Goal: Information Seeking & Learning: Learn about a topic

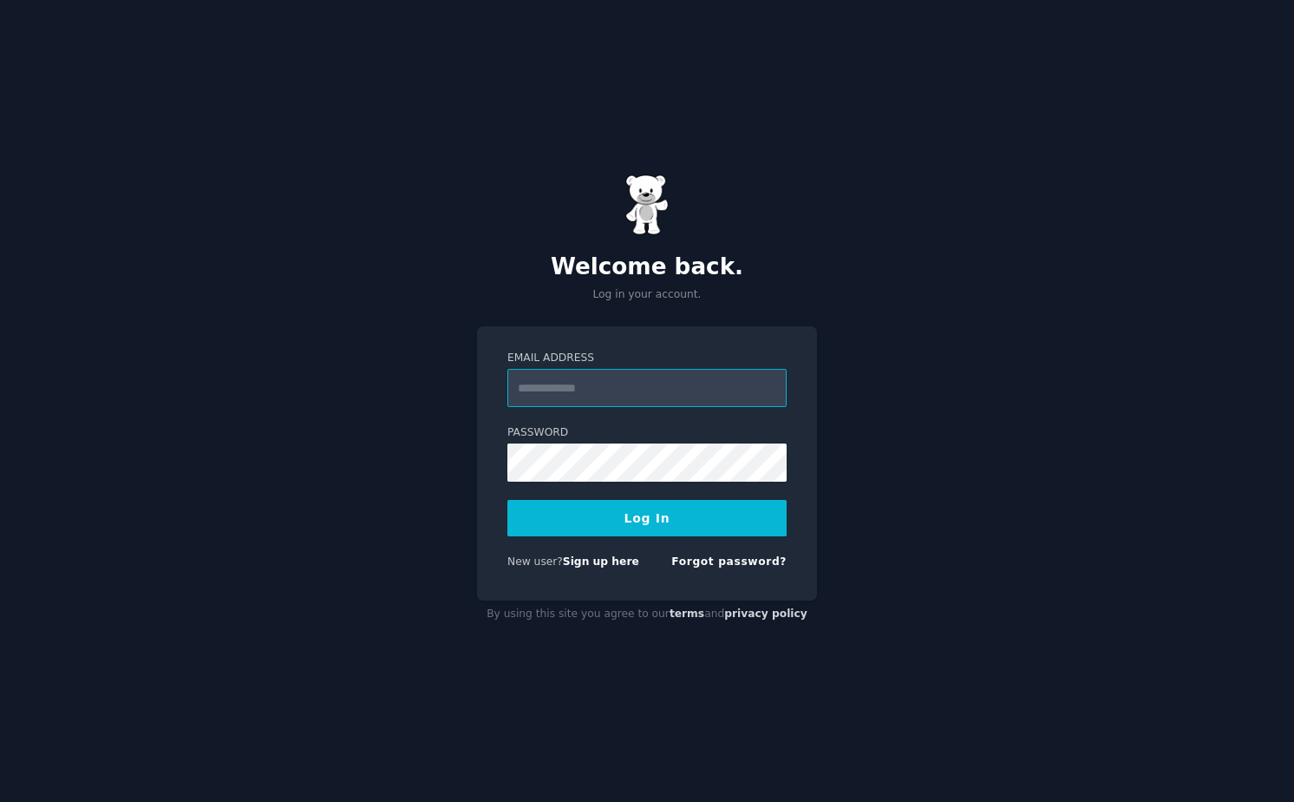
click at [0, 801] on com-1password-button at bounding box center [0, 802] width 0 height 0
click at [669, 392] on input "Email Address" at bounding box center [646, 388] width 279 height 38
type input "**********"
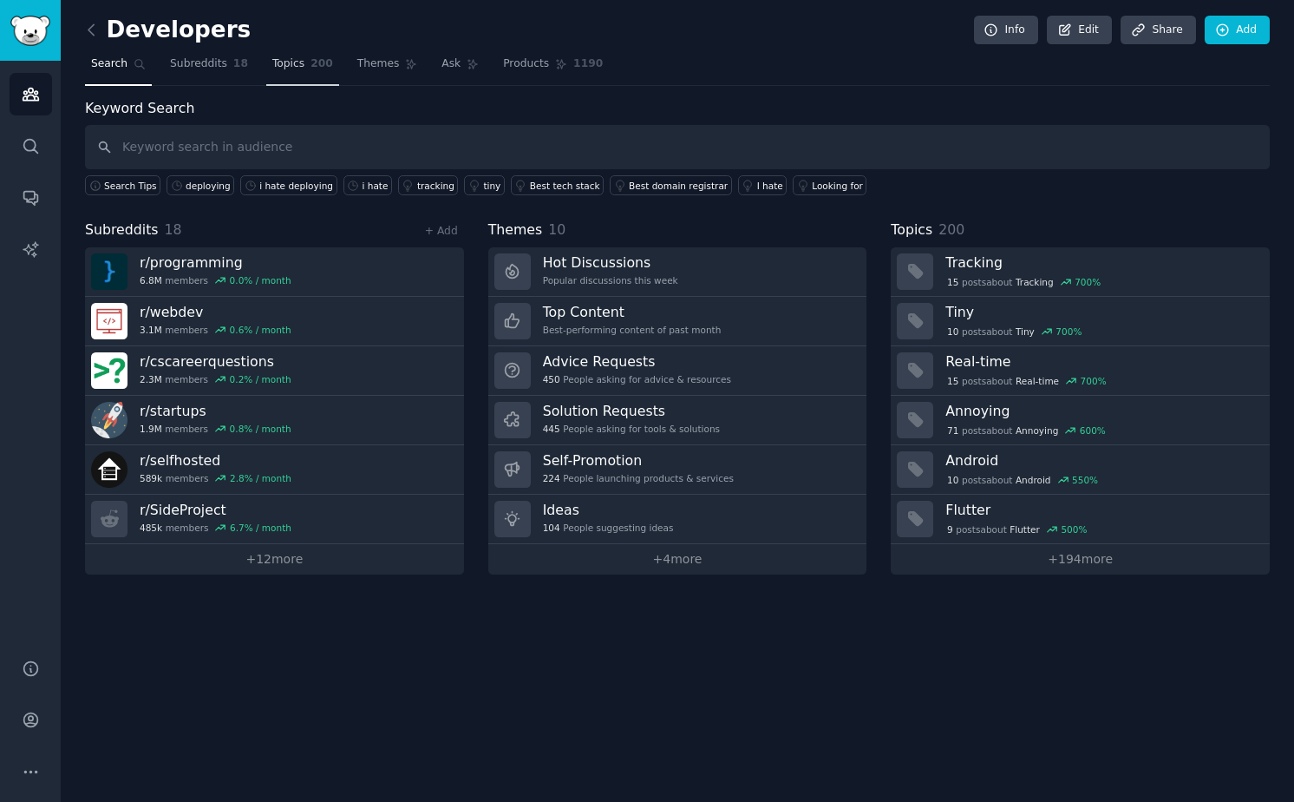
click at [311, 65] on span "200" at bounding box center [322, 64] width 23 height 16
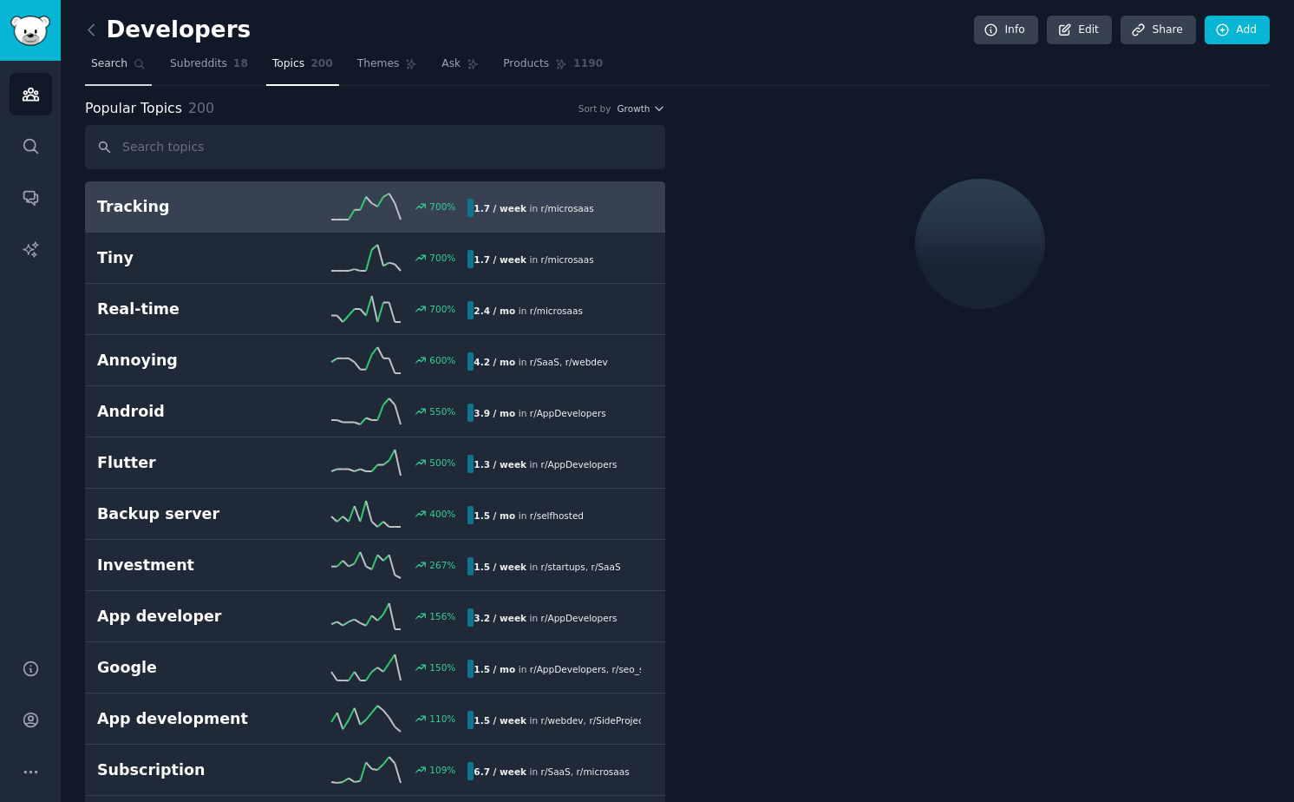
click at [113, 57] on span "Search" at bounding box center [109, 64] width 36 height 16
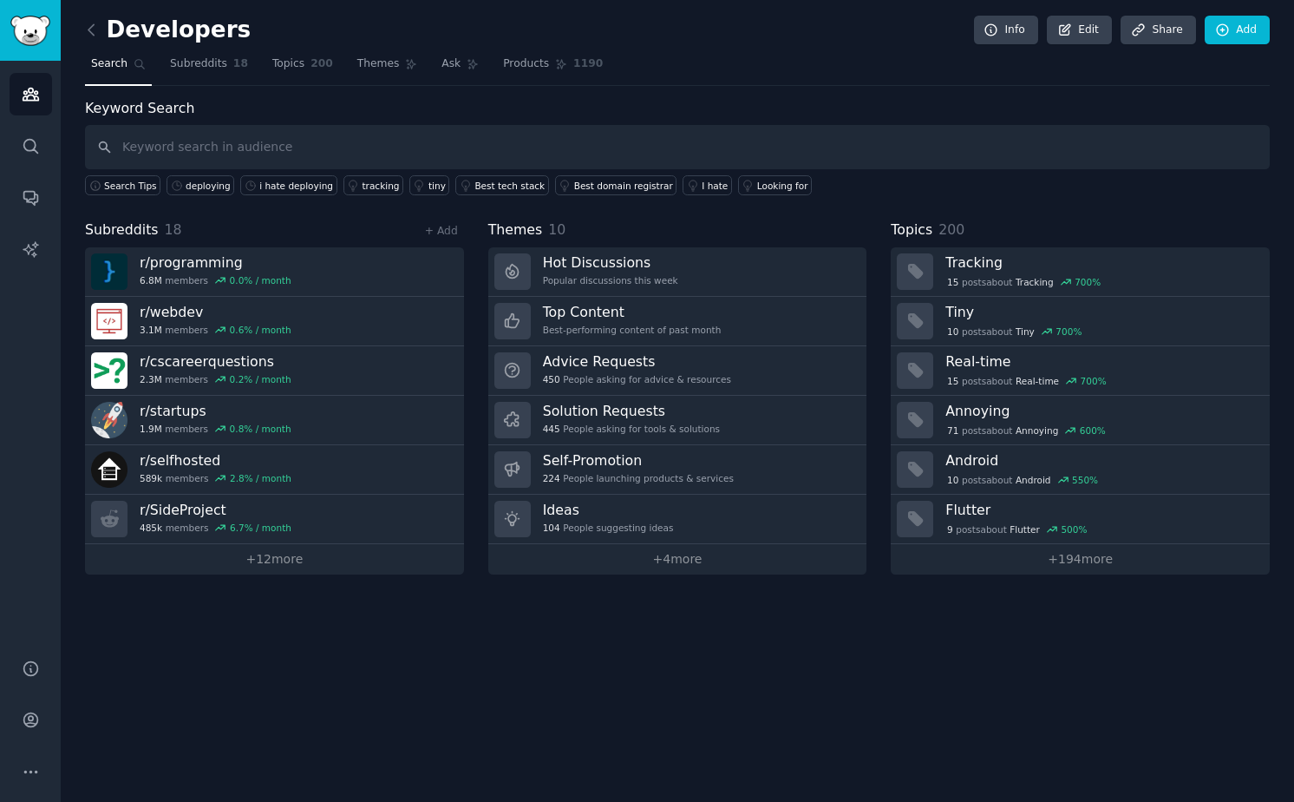
click at [179, 243] on div "Subreddits 18 + Add r/ programming 6.8M members 0.0 % / month r/ webdev 3.1M me…" at bounding box center [274, 396] width 379 height 355
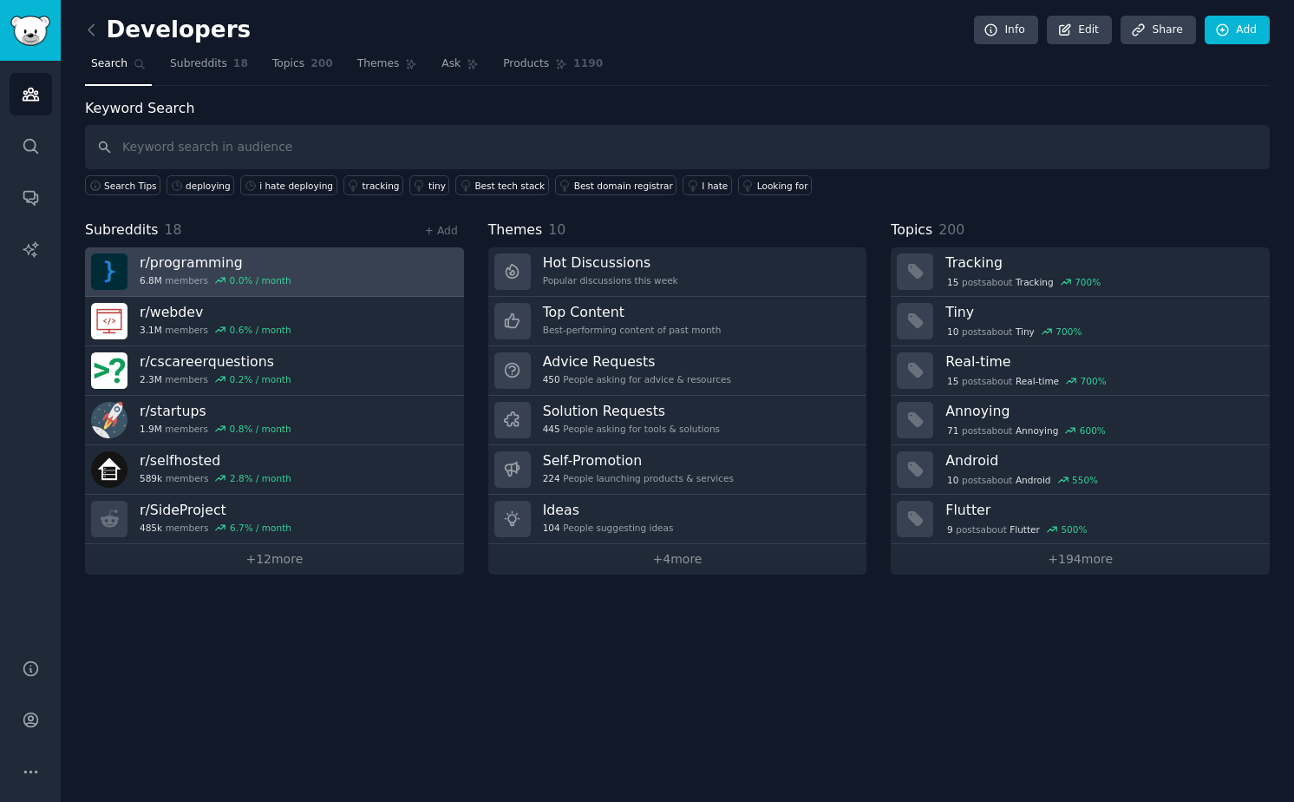
click at [180, 252] on link "r/ programming 6.8M members 0.0 % / month" at bounding box center [274, 271] width 379 height 49
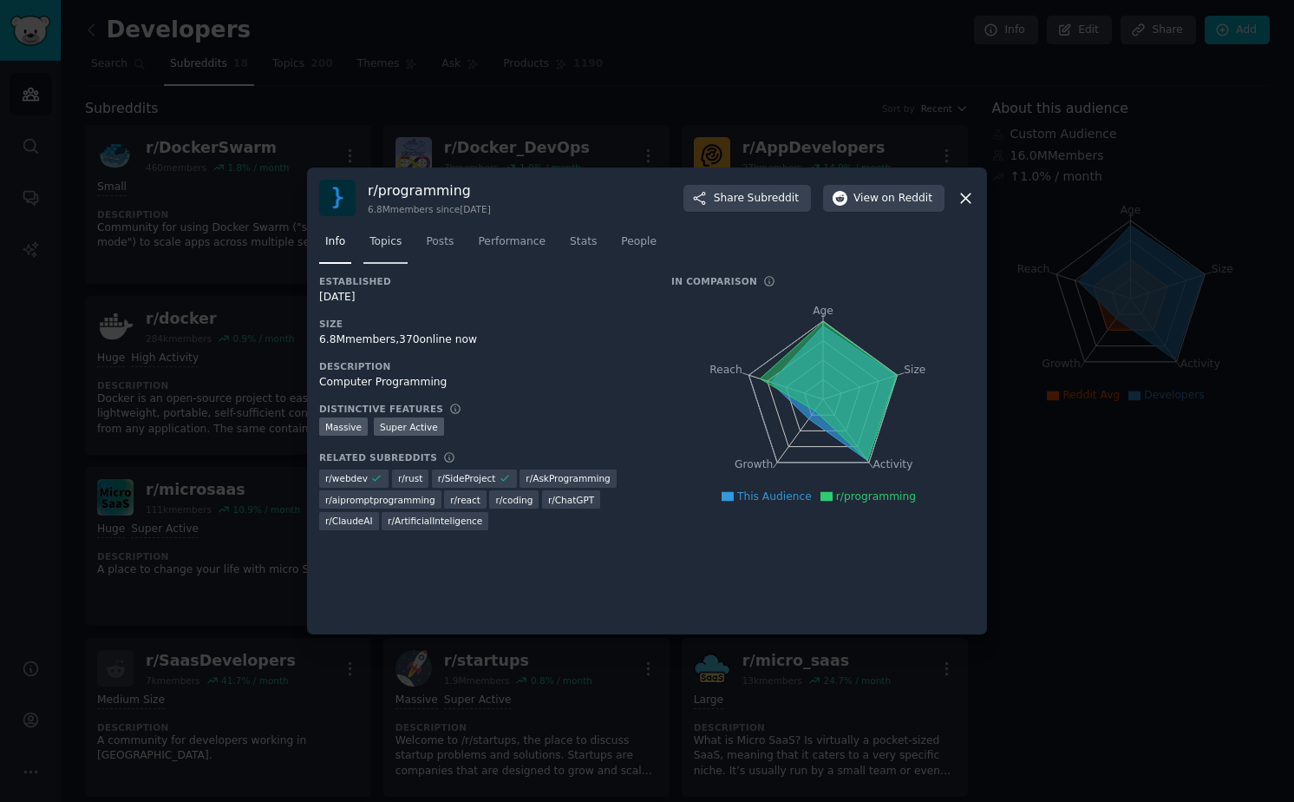
click at [390, 244] on span "Topics" at bounding box center [386, 242] width 32 height 16
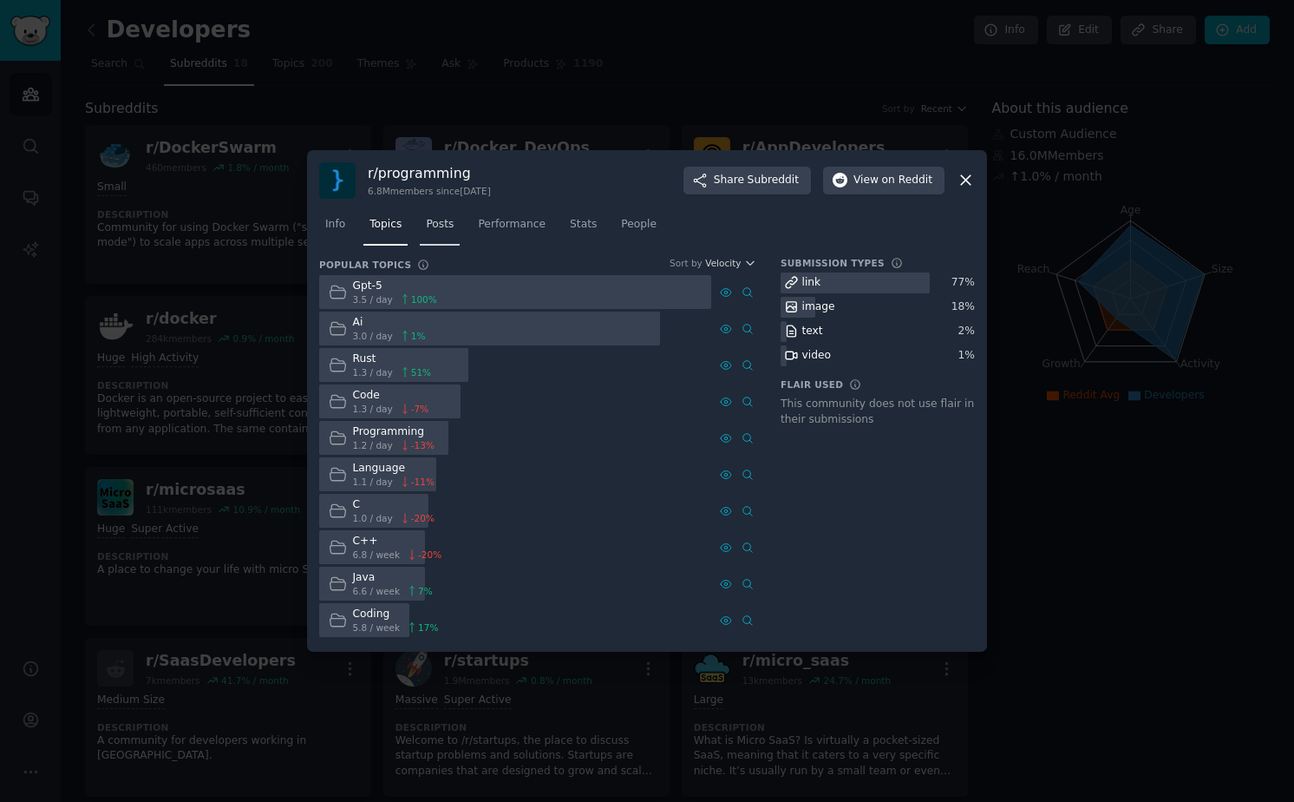
click at [430, 223] on span "Posts" at bounding box center [440, 225] width 28 height 16
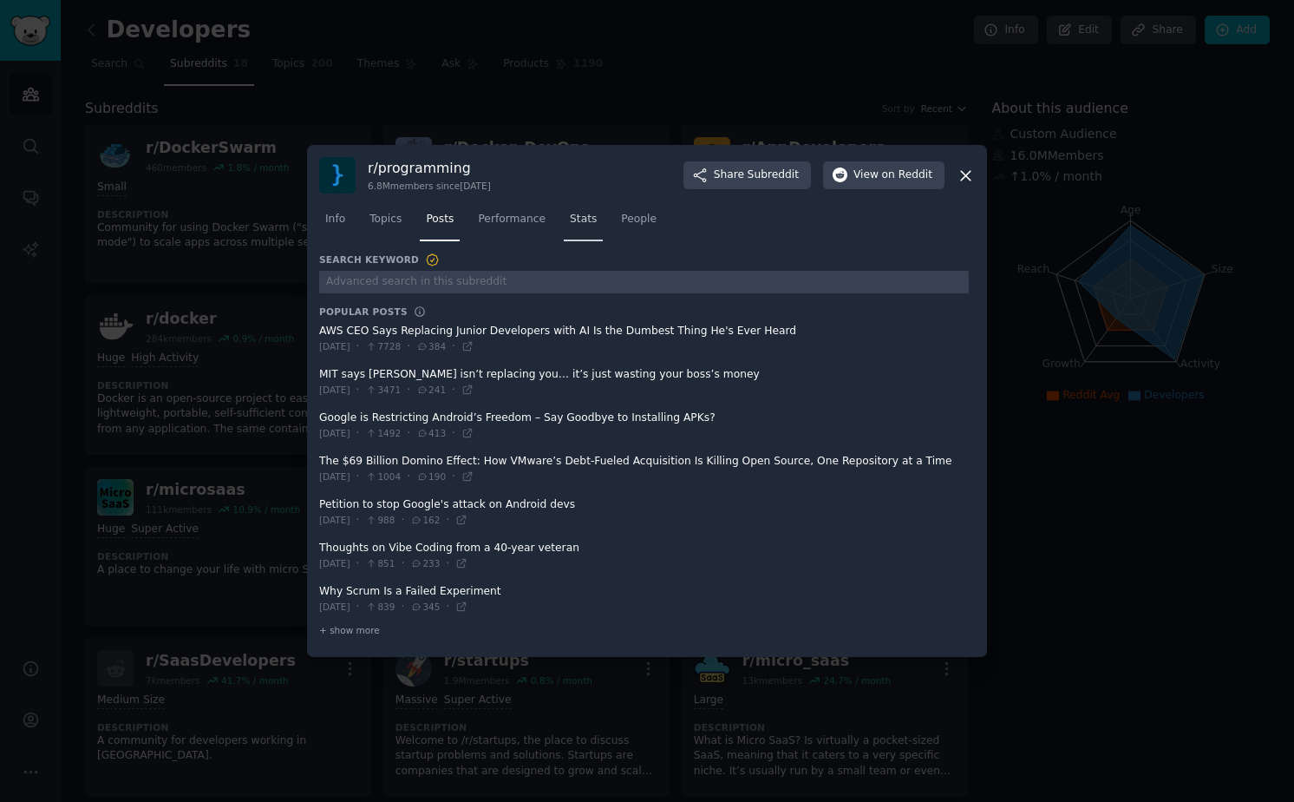
click at [586, 212] on span "Stats" at bounding box center [583, 220] width 27 height 16
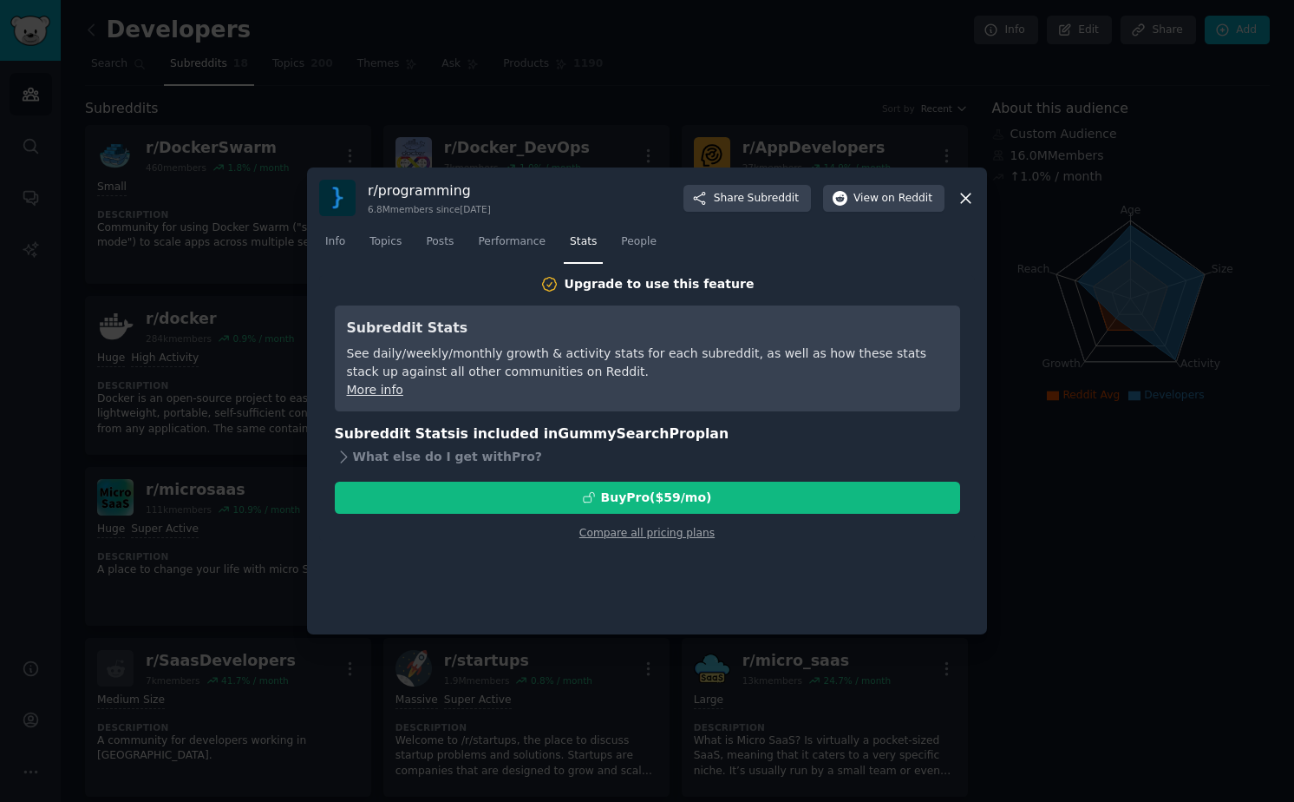
click at [1082, 247] on div at bounding box center [647, 401] width 1294 height 802
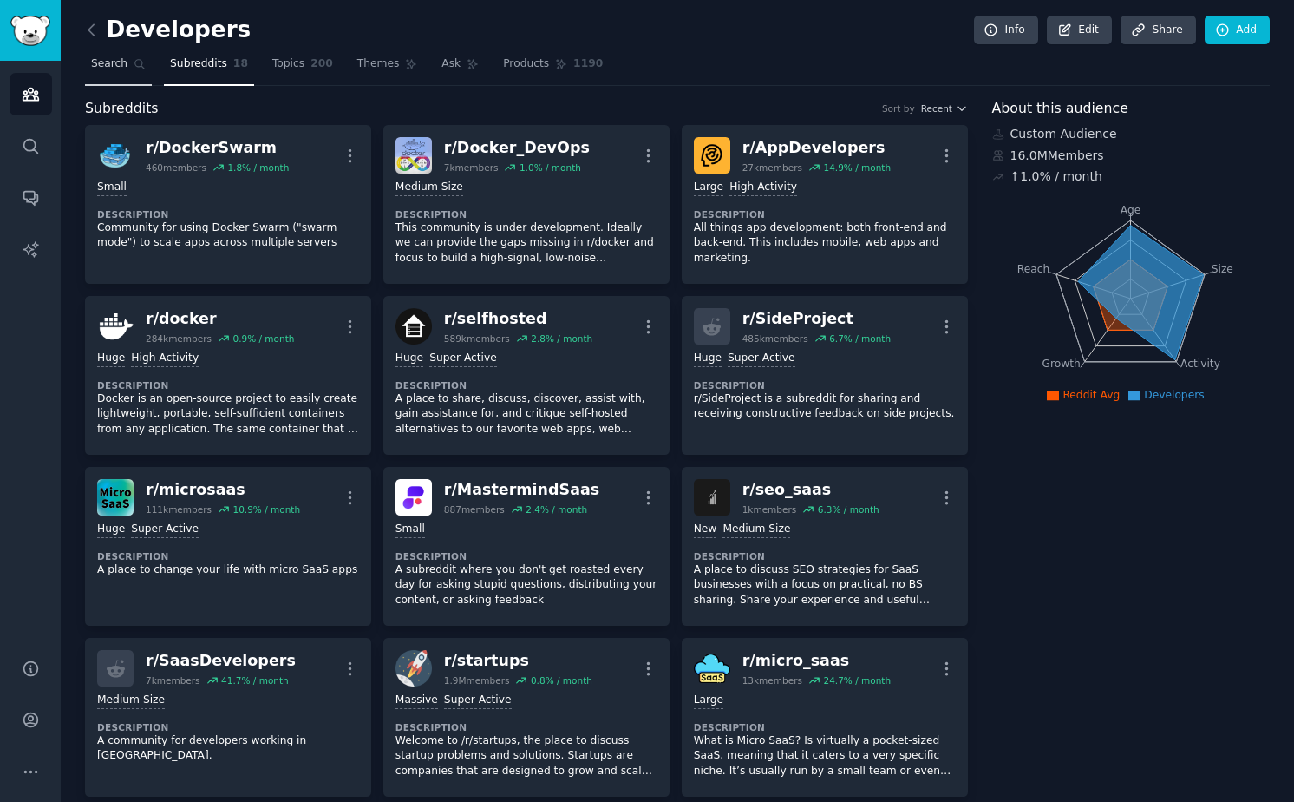
click at [115, 62] on span "Search" at bounding box center [109, 64] width 36 height 16
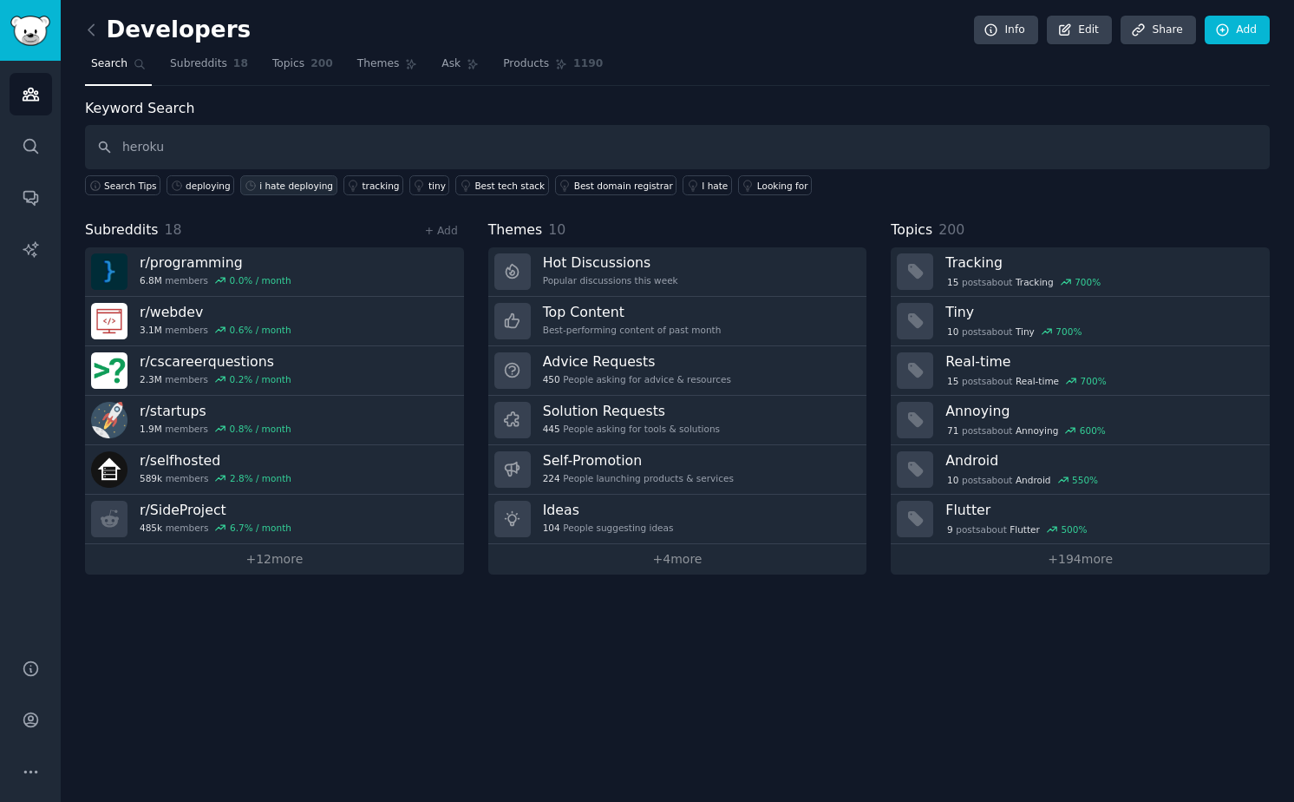
type input "heroku"
